Goal: Use online tool/utility: Utilize a website feature to perform a specific function

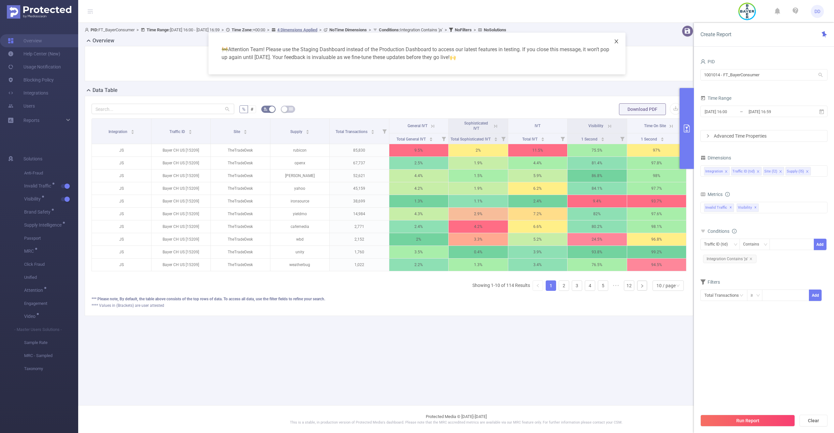
click at [618, 42] on icon "icon: close" at bounding box center [616, 41] width 5 height 5
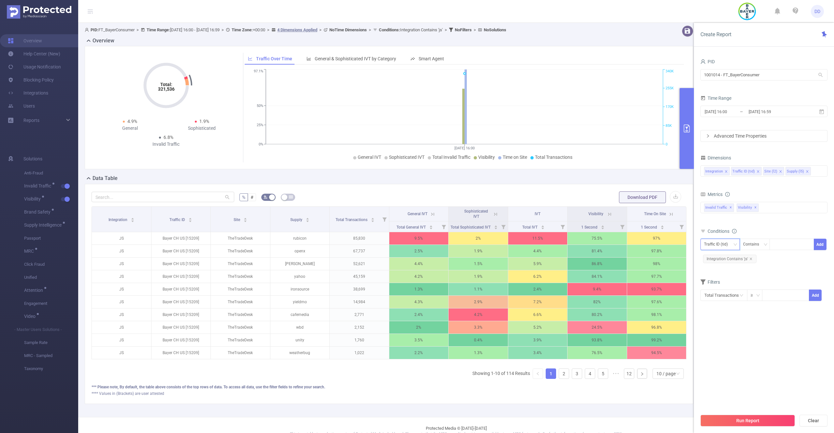
click at [732, 244] on div "Traffic ID (tid)" at bounding box center [718, 244] width 28 height 11
click at [719, 290] on li "Supply (l5)" at bounding box center [720, 289] width 39 height 10
click at [796, 247] on div at bounding box center [791, 244] width 37 height 11
type input "ш"
type input "iron"
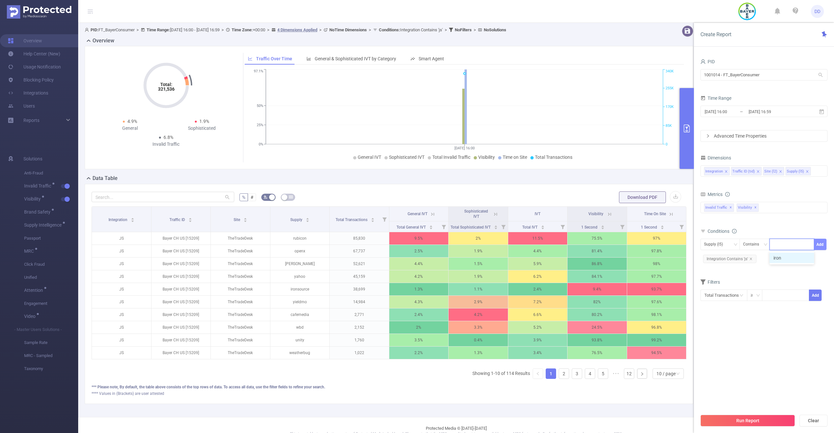
click at [824, 243] on button "Add" at bounding box center [820, 244] width 13 height 11
click at [741, 422] on button "Run Report" at bounding box center [748, 420] width 94 height 12
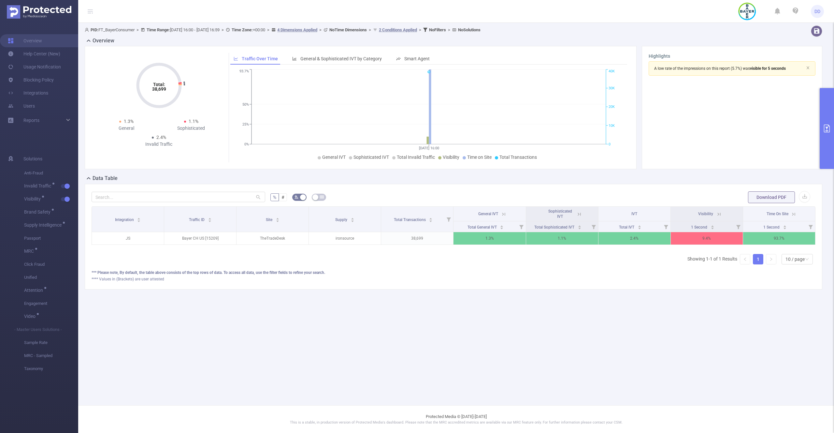
click at [831, 107] on button "primary" at bounding box center [827, 128] width 14 height 81
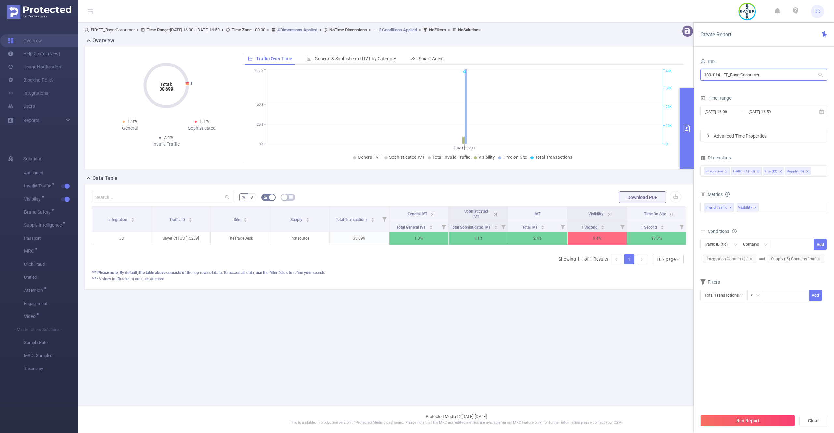
click at [712, 77] on input "1001014 - FT_BayerConsumer" at bounding box center [764, 74] width 127 height 11
